Goal: Task Accomplishment & Management: Manage account settings

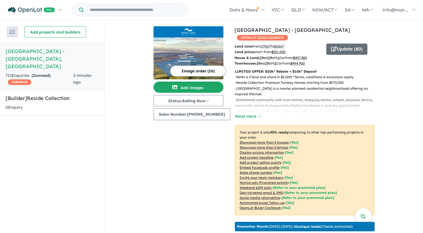
scroll to position [140, 0]
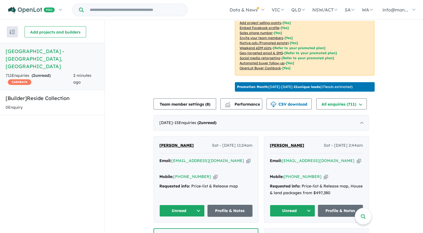
click at [357, 158] on icon "button" at bounding box center [359, 161] width 4 height 6
click at [246, 158] on icon "button" at bounding box center [248, 161] width 4 height 6
click at [197, 206] on button "Unread" at bounding box center [181, 211] width 45 height 12
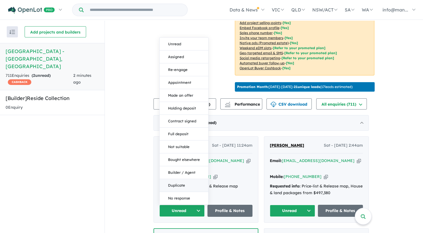
click at [183, 179] on button "Duplicate" at bounding box center [184, 185] width 49 height 13
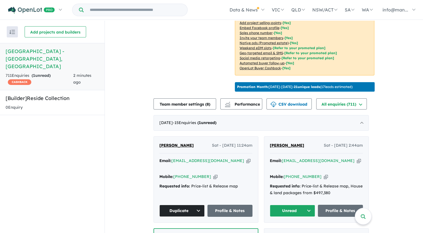
click at [324, 174] on icon "button" at bounding box center [326, 177] width 4 height 6
drag, startPoint x: 306, startPoint y: 141, endPoint x: 265, endPoint y: 143, distance: 41.1
click at [265, 143] on div "[PERSON_NAME] - [DATE] 2:44am Email: [EMAIL_ADDRESS][DOMAIN_NAME] Copied! Mobil…" at bounding box center [316, 180] width 104 height 86
copy span "[PERSON_NAME]"
click at [294, 205] on button "Unread" at bounding box center [292, 211] width 45 height 12
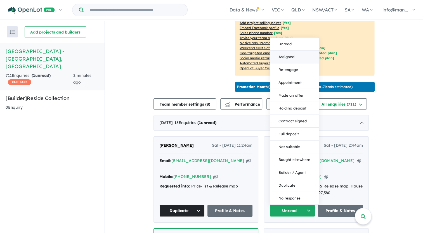
click at [298, 51] on button "Assigned" at bounding box center [294, 57] width 49 height 13
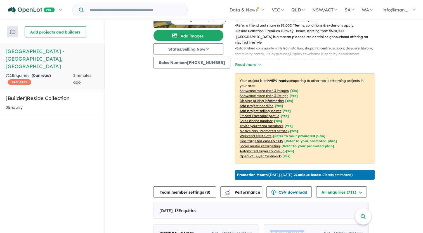
scroll to position [0, 0]
